Goal: Find specific page/section: Find specific page/section

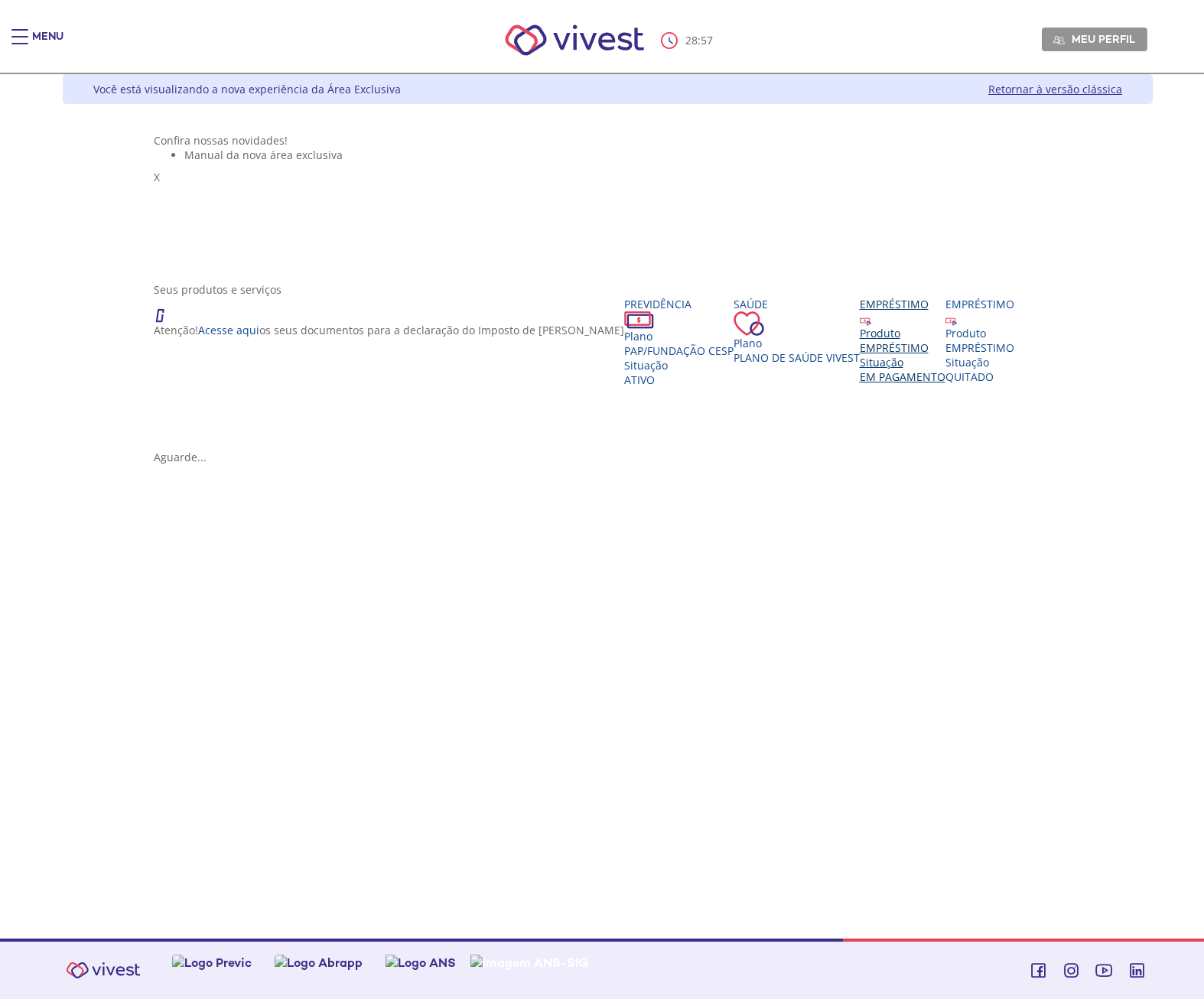
click at [945, 355] on div "EMPRÉSTIMO" at bounding box center [902, 347] width 86 height 14
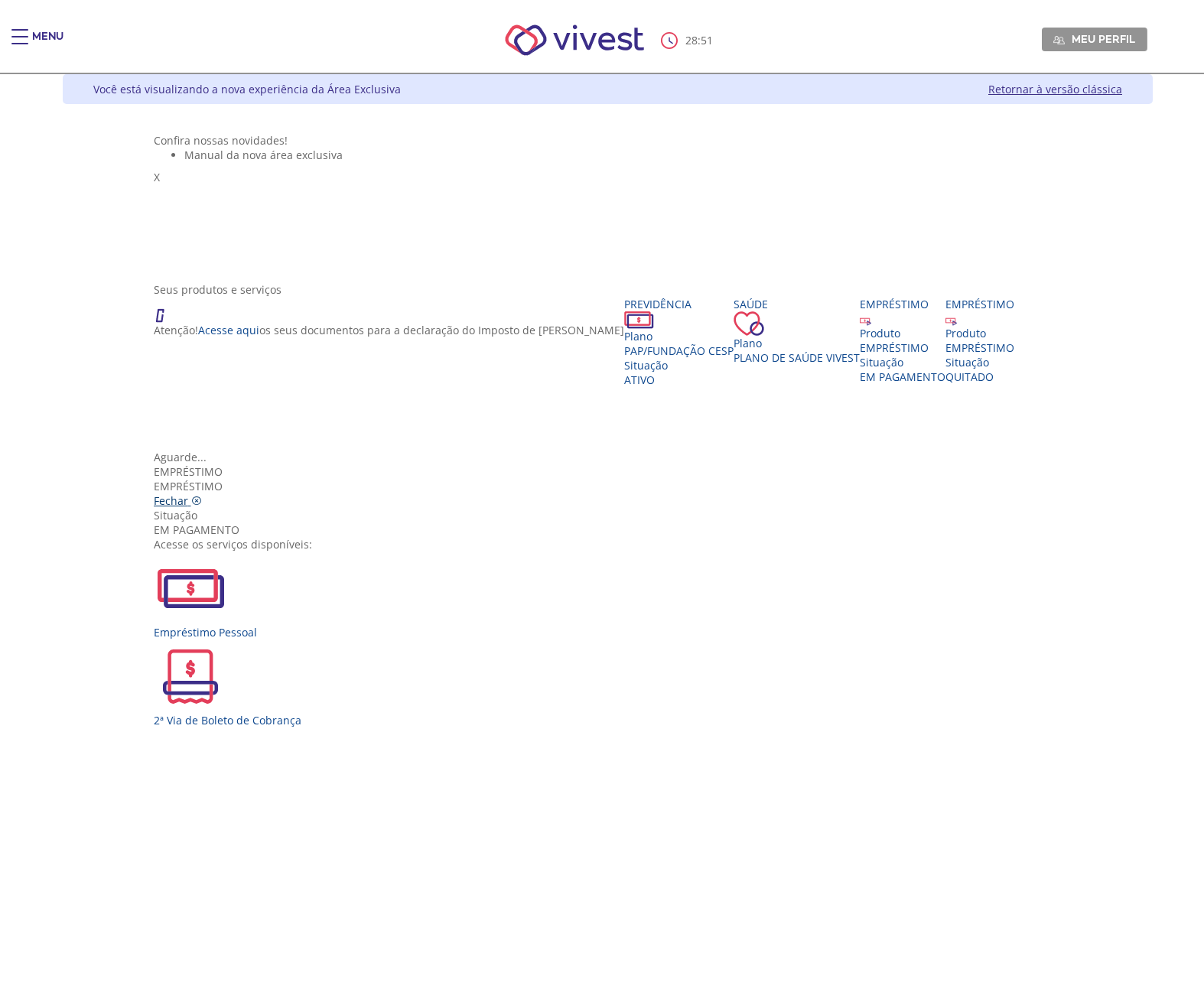
click at [188, 494] on span "Fechar" at bounding box center [171, 500] width 34 height 14
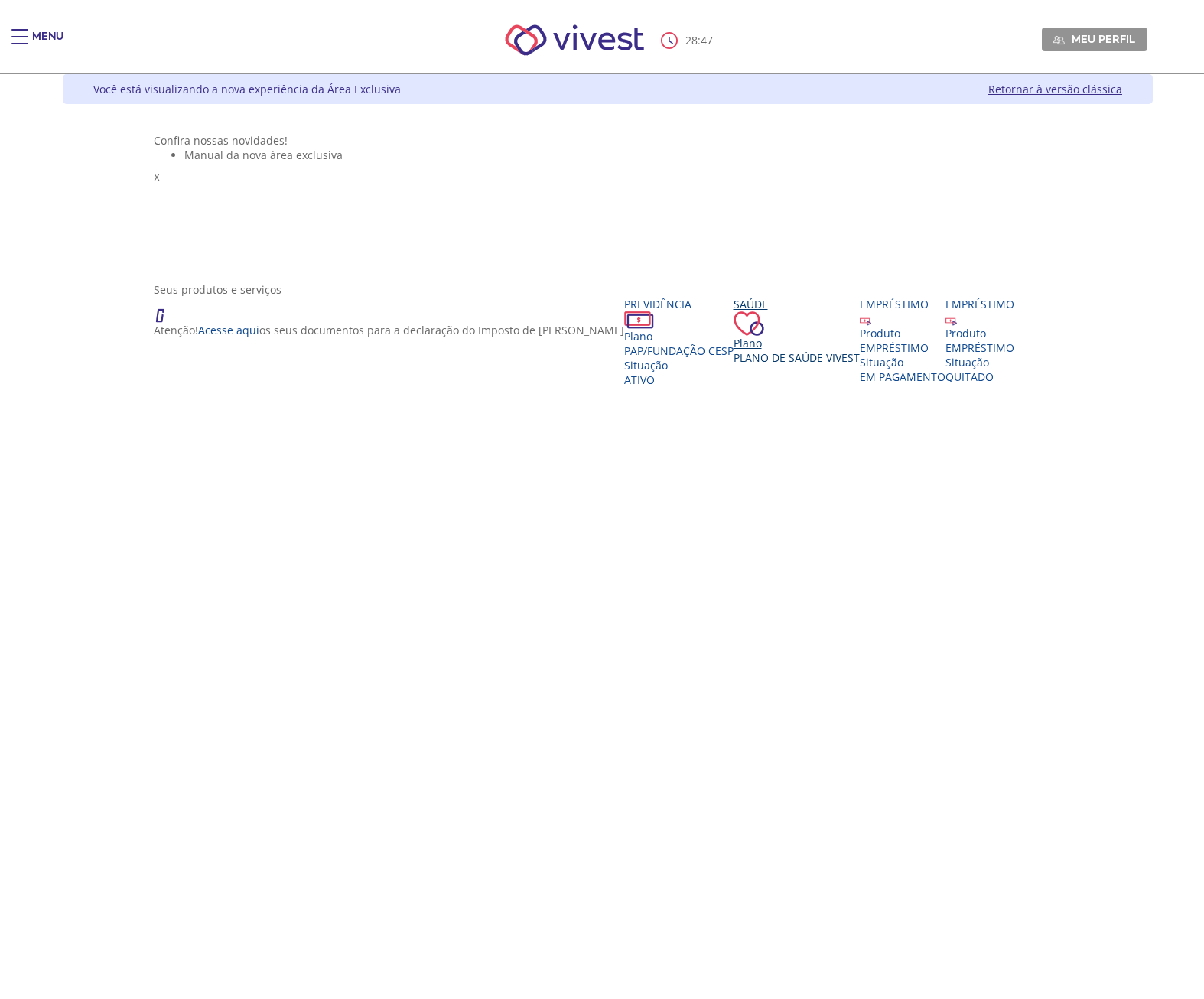
click at [733, 365] on span "Plano de Saúde VIVEST" at bounding box center [796, 357] width 126 height 14
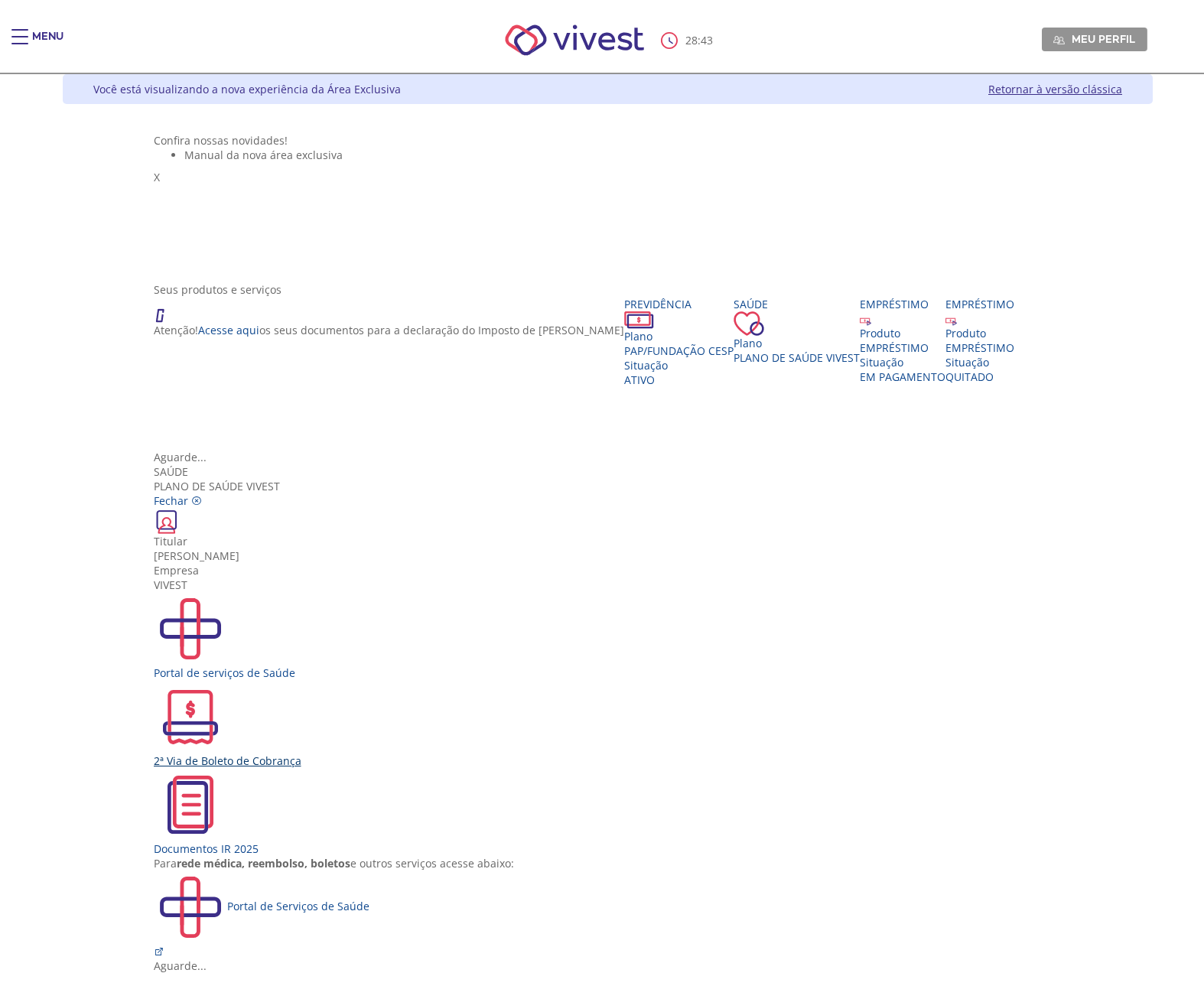
scroll to position [28, 0]
click at [625, 870] on div "Portal de Serviços de Saúde" at bounding box center [608, 906] width 909 height 73
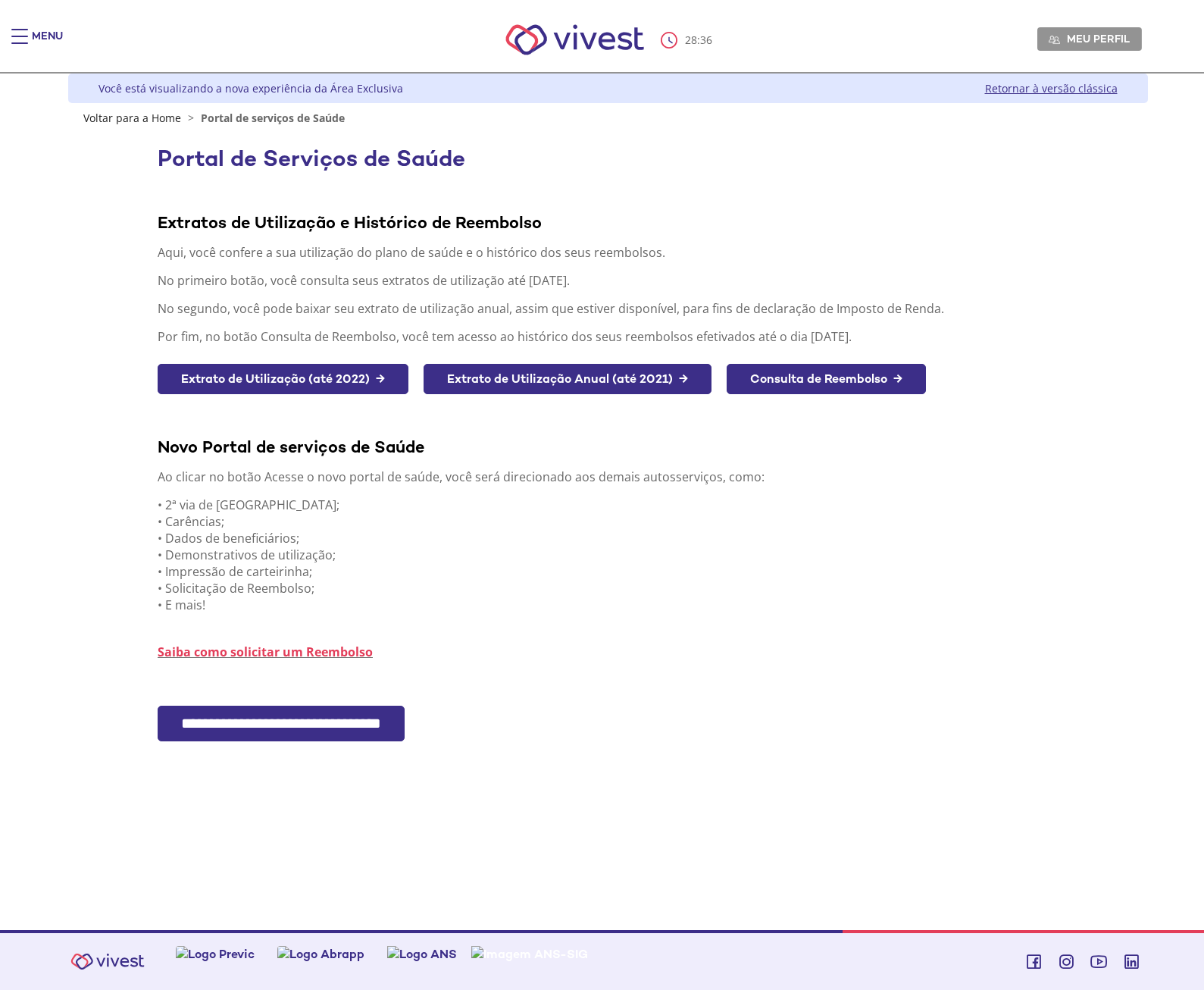
click at [330, 722] on input "**********" at bounding box center [281, 723] width 247 height 36
